Goal: Navigation & Orientation: Find specific page/section

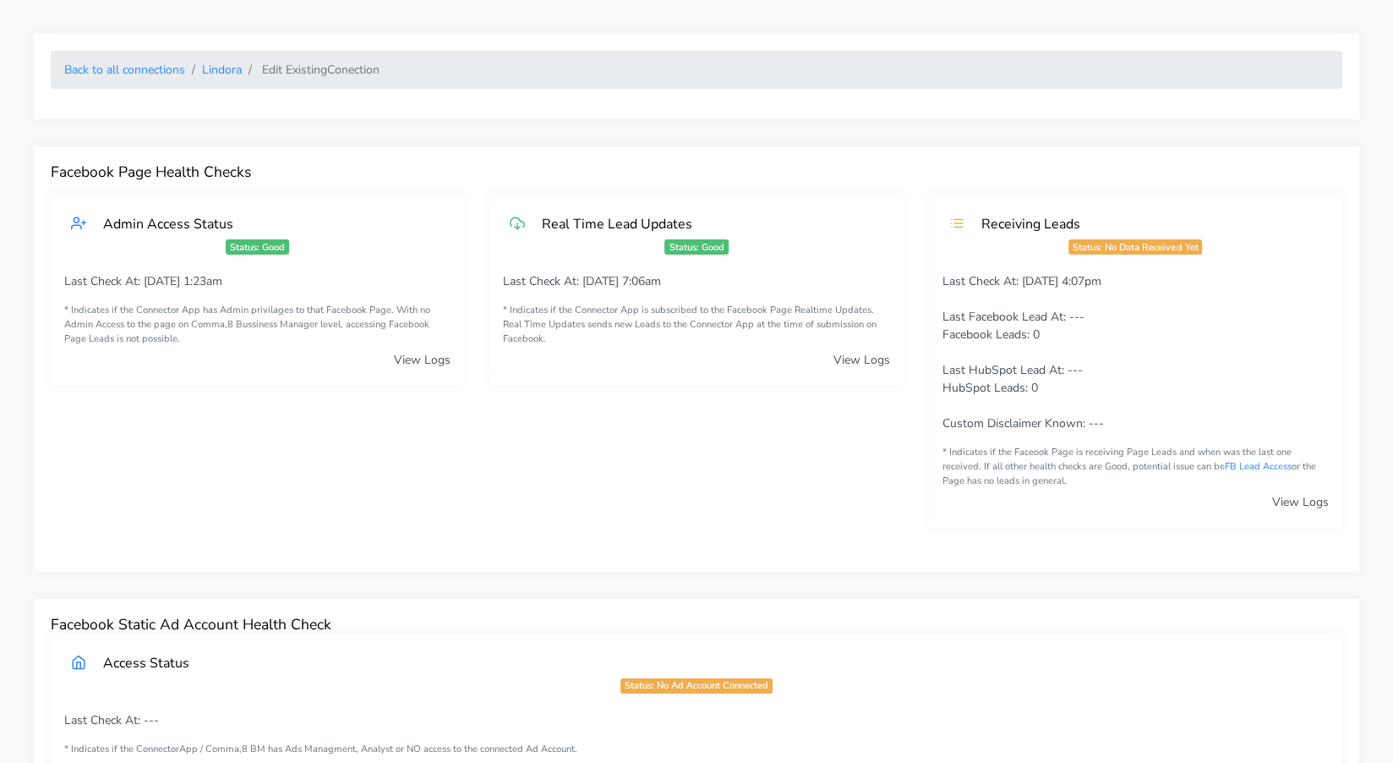
click at [132, 87] on ol "Back to all connections [PERSON_NAME] Edit Existing Conection" at bounding box center [697, 70] width 1292 height 38
click at [121, 67] on link "Back to all connections" at bounding box center [124, 70] width 121 height 16
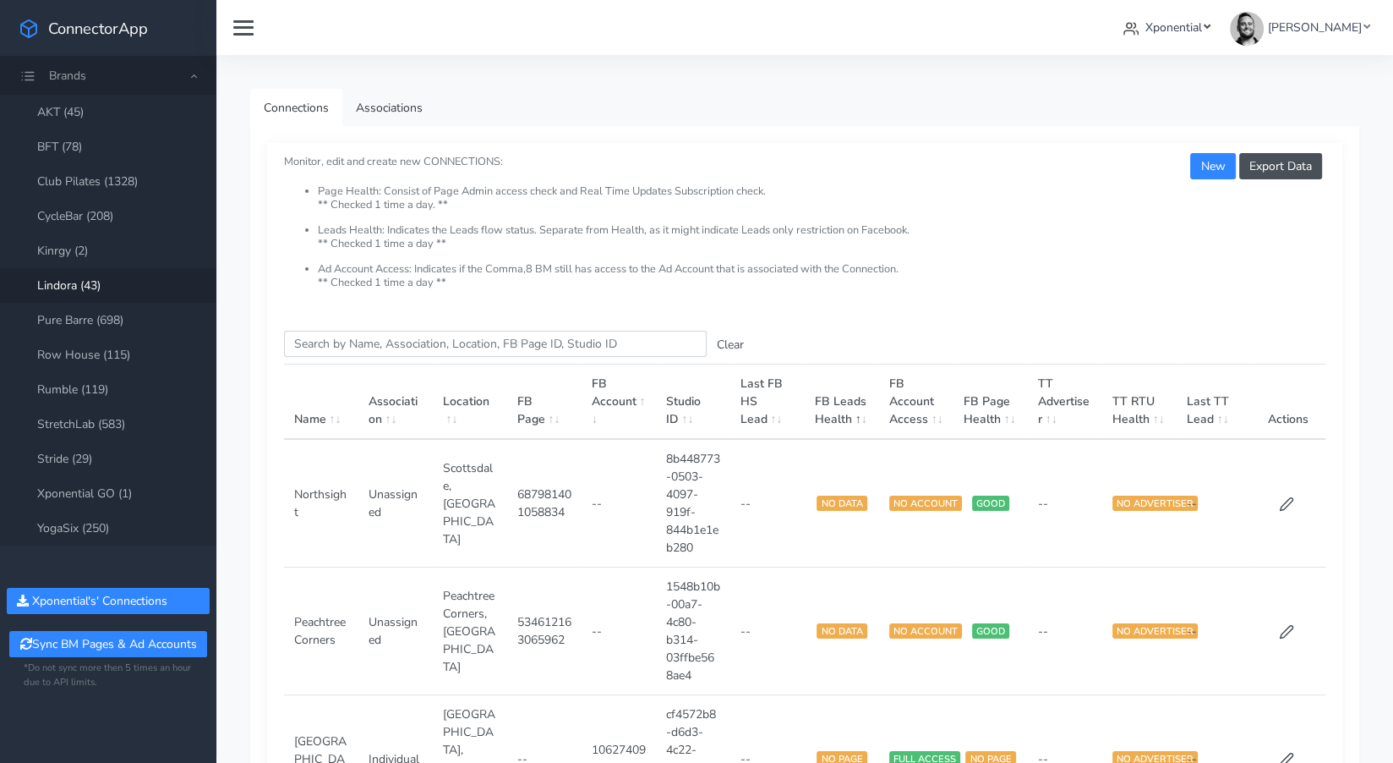
click at [1202, 28] on span "Xponential" at bounding box center [1174, 27] width 57 height 16
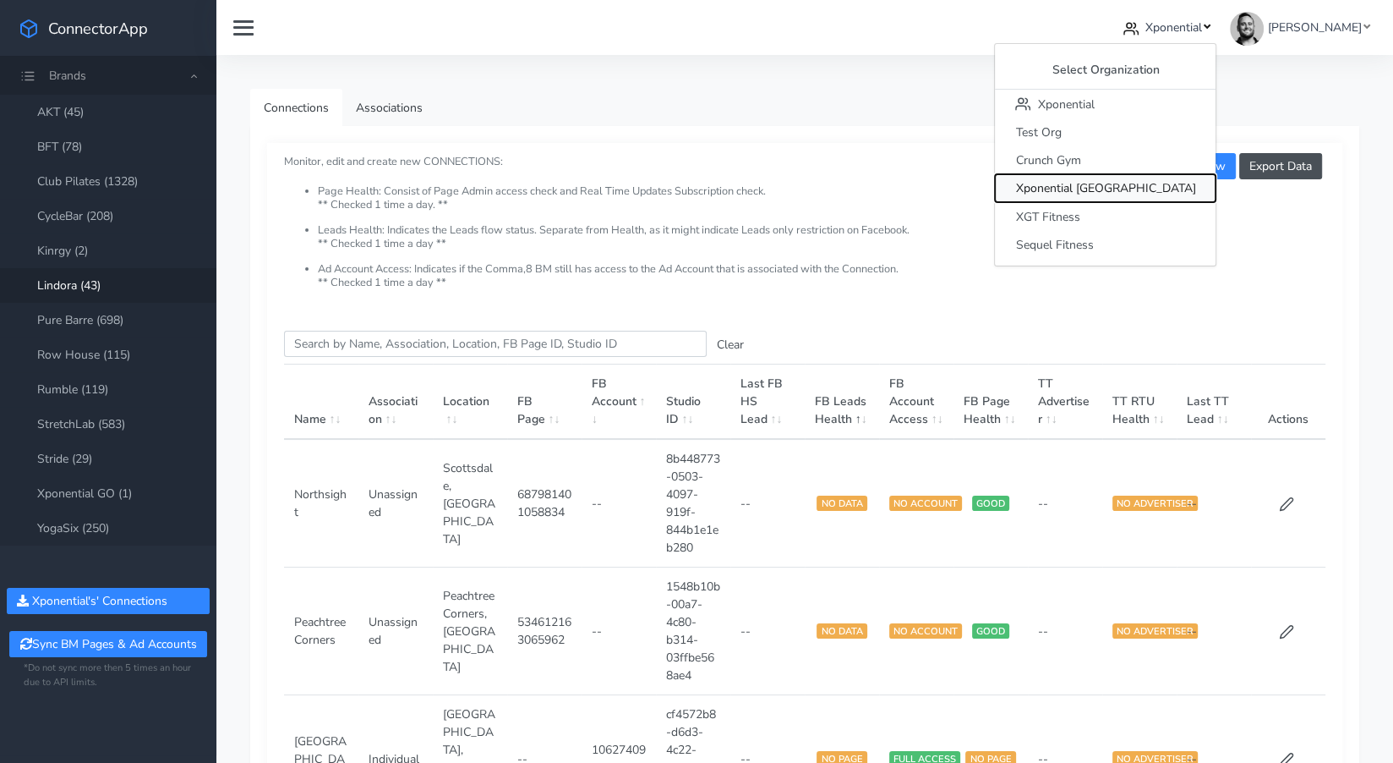
click at [1178, 187] on span "Xponential [GEOGRAPHIC_DATA]" at bounding box center [1105, 189] width 180 height 16
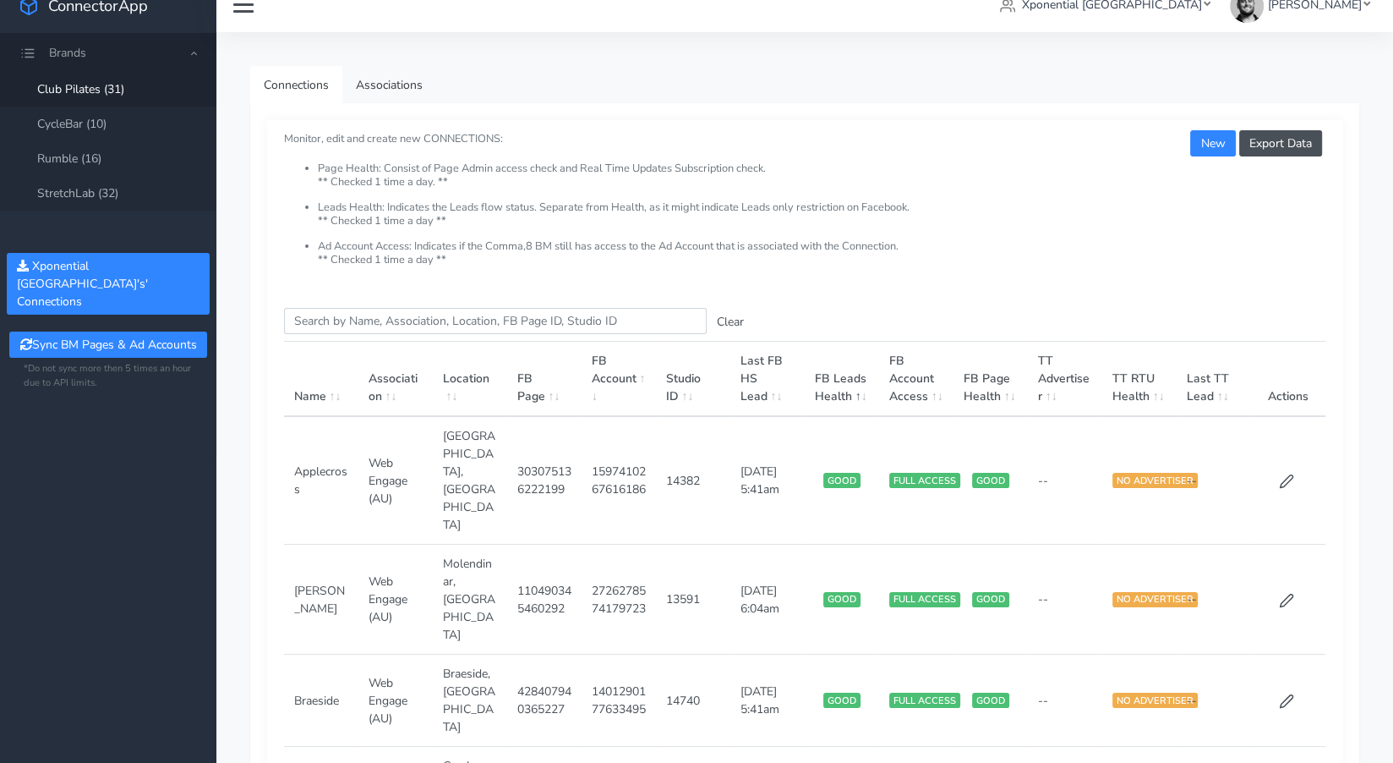
scroll to position [25, 0]
